Goal: Transaction & Acquisition: Download file/media

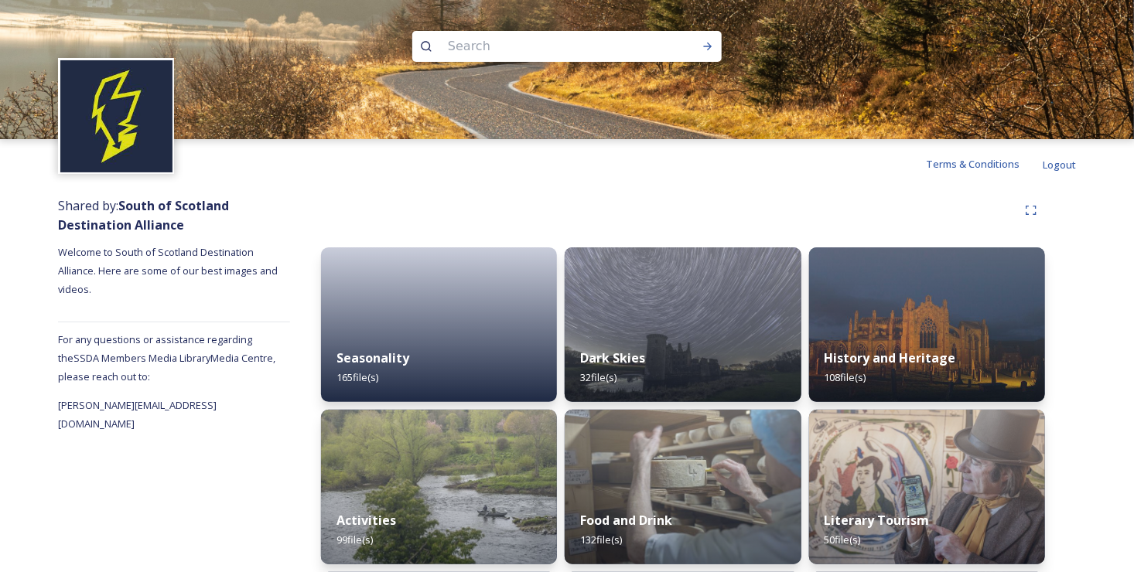
click at [477, 54] on input at bounding box center [546, 46] width 212 height 34
type input "hirsel"
click at [717, 46] on div "Run Search" at bounding box center [708, 46] width 28 height 28
click at [469, 60] on input at bounding box center [546, 46] width 212 height 34
type input "coldstream"
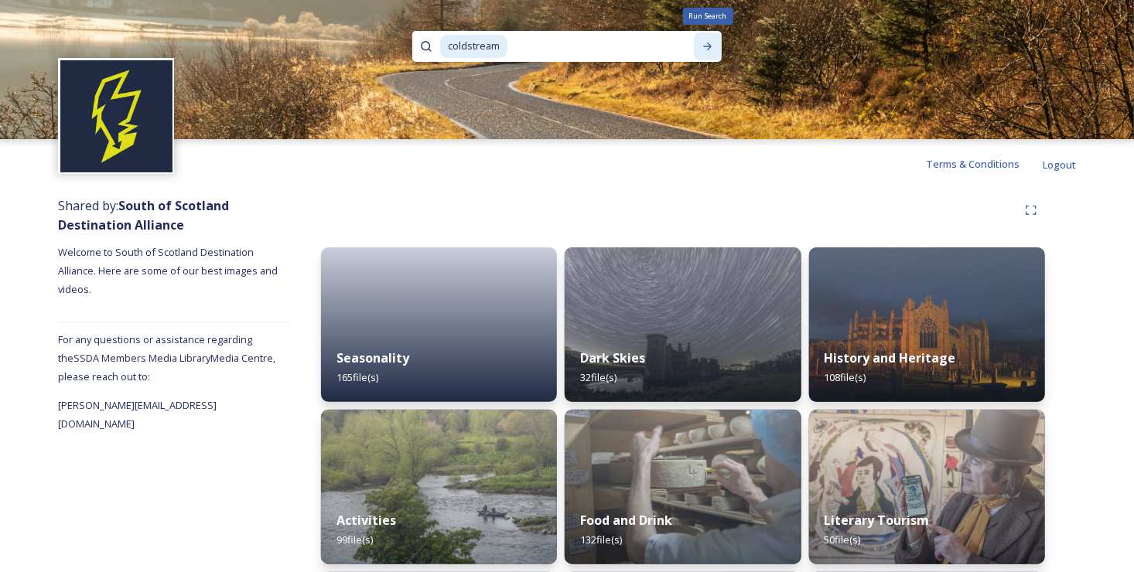
click at [702, 43] on icon at bounding box center [708, 46] width 12 height 12
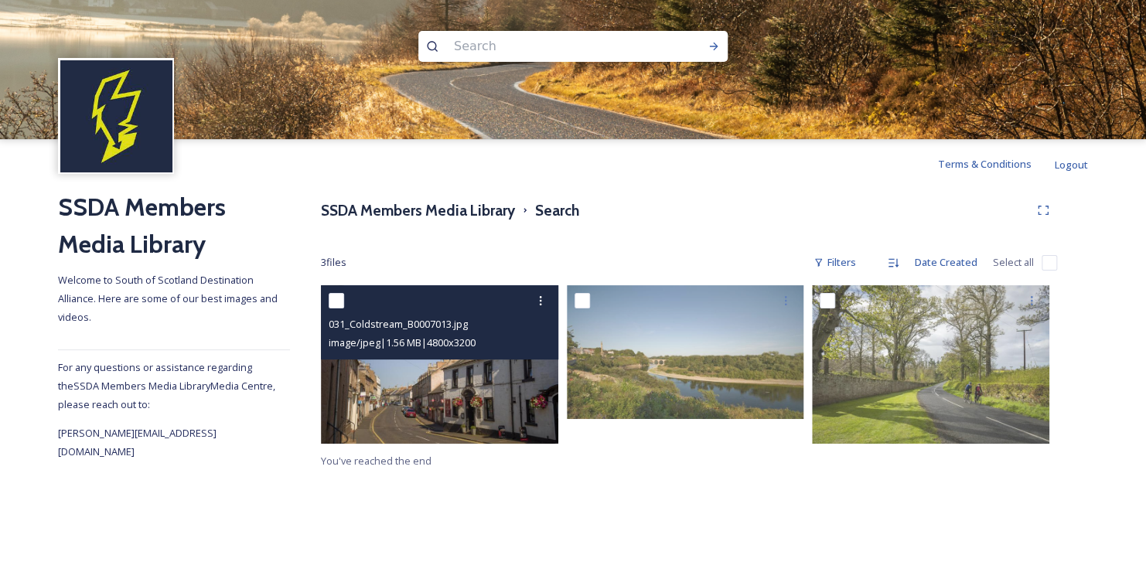
click at [477, 411] on img at bounding box center [439, 364] width 237 height 159
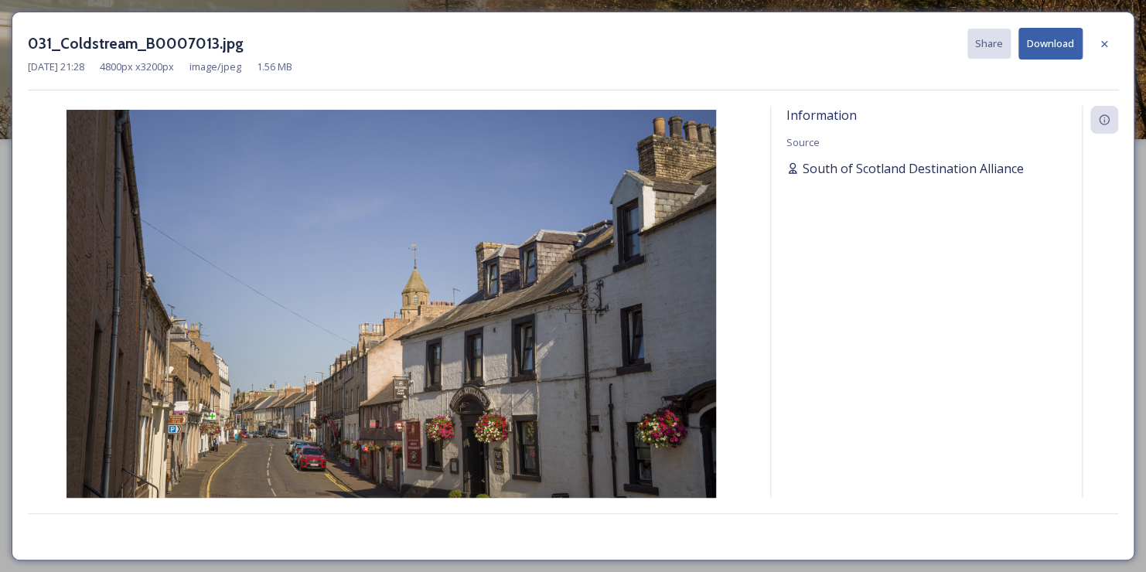
click at [944, 170] on span "South of Scotland Destination Alliance" at bounding box center [913, 168] width 221 height 19
click at [1040, 49] on button "Download" at bounding box center [1051, 44] width 64 height 32
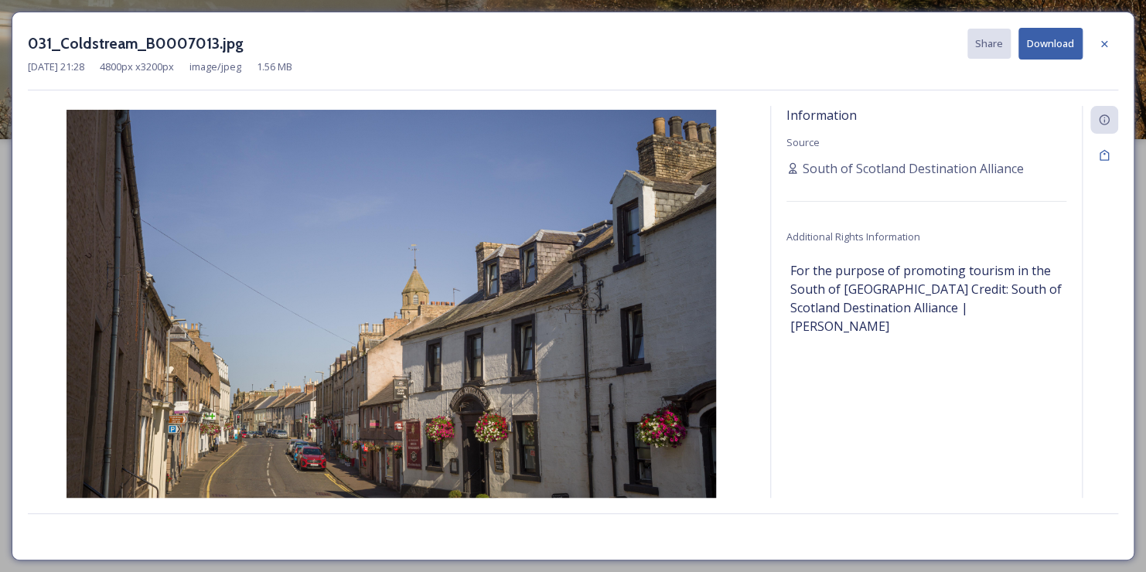
click at [728, 50] on div "031_Coldstream_B0007013.jpg Share Download" at bounding box center [573, 44] width 1091 height 32
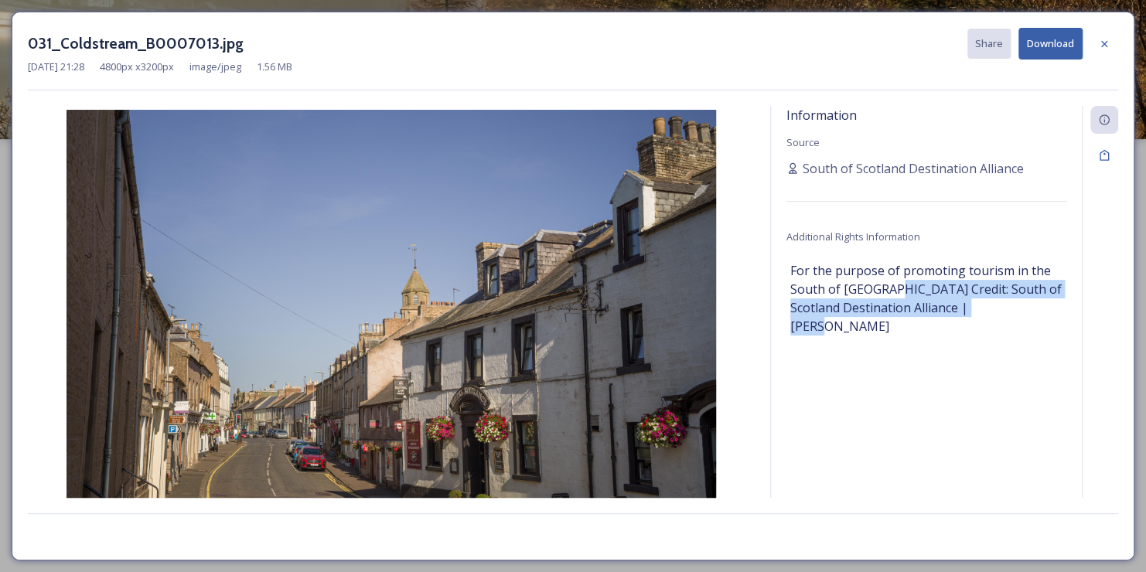
drag, startPoint x: 1019, startPoint y: 301, endPoint x: 892, endPoint y: 294, distance: 127.0
click at [892, 294] on span "For the purpose of promoting tourism in the South of Scotland Credit: South of …" at bounding box center [926, 298] width 272 height 74
copy span "Credit: South of Scotland Destination Alliance | Duncan Ireland"
